Goal: Task Accomplishment & Management: Use online tool/utility

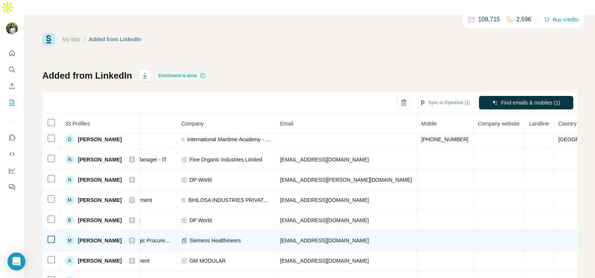
scroll to position [0, 150]
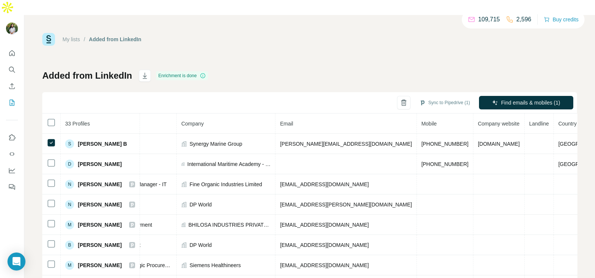
click at [322, 70] on div "Added from LinkedIn Enrichment is done Sync to Pipedrive (1) Find emails & mobi…" at bounding box center [309, 190] width 534 height 241
click at [271, 49] on div "My lists / Added from LinkedIn 109,715 2,596 Buy credits Added from LinkedIn En…" at bounding box center [309, 172] width 534 height 278
click at [287, 70] on div "Added from LinkedIn Enrichment is done Sync to Pipedrive (1) Find emails & mobi…" at bounding box center [309, 190] width 534 height 241
click at [75, 120] on span "33 Profiles" at bounding box center [77, 123] width 25 height 6
drag, startPoint x: 89, startPoint y: 108, endPoint x: 60, endPoint y: 108, distance: 29.5
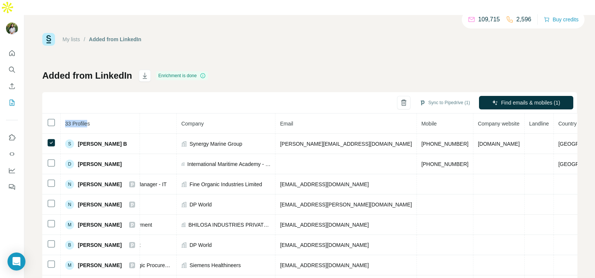
click at [60, 113] on tr "33 Profiles Status LinkedIn Job title Company Email Mobile Company website Land…" at bounding box center [254, 123] width 725 height 20
drag, startPoint x: 60, startPoint y: 108, endPoint x: 81, endPoint y: 108, distance: 20.9
click at [81, 120] on span "33 Profiles" at bounding box center [77, 123] width 25 height 6
click at [89, 120] on span "33 Profiles" at bounding box center [77, 123] width 25 height 6
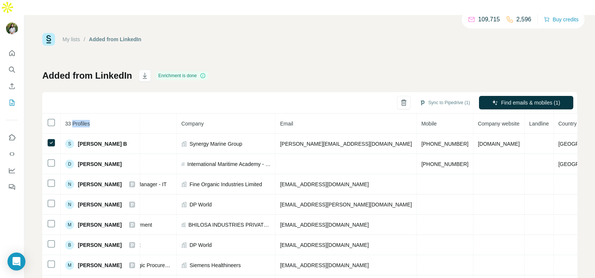
click at [93, 113] on th "33 Profiles" at bounding box center [100, 123] width 79 height 20
click at [72, 120] on span "33 Profiles" at bounding box center [77, 123] width 25 height 6
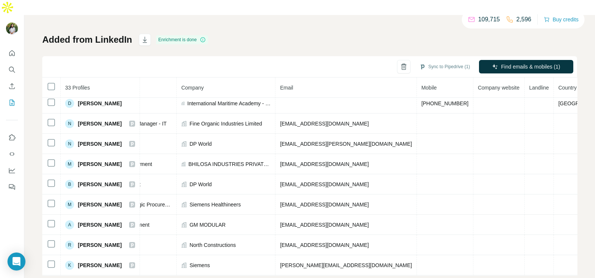
drag, startPoint x: 65, startPoint y: 107, endPoint x: 227, endPoint y: 267, distance: 227.7
click at [227, 267] on div "My lists / Added from LinkedIn 109,715 2,596 Buy credits Added from LinkedIn En…" at bounding box center [309, 154] width 570 height 278
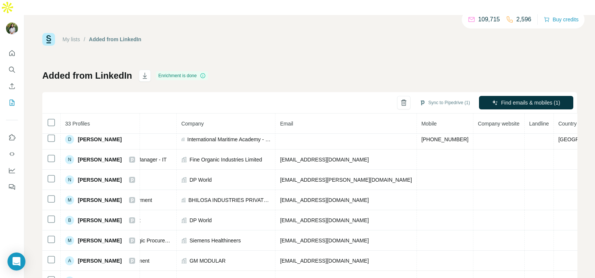
scroll to position [36, 0]
